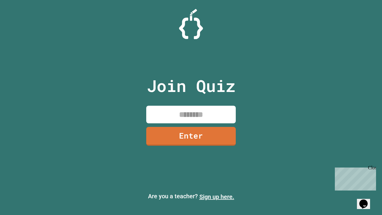
click at [216, 197] on link "Sign up here." at bounding box center [216, 196] width 35 height 7
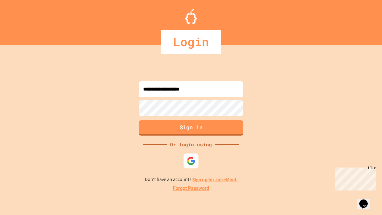
type input "**********"
